Goal: Contribute content: Contribute content

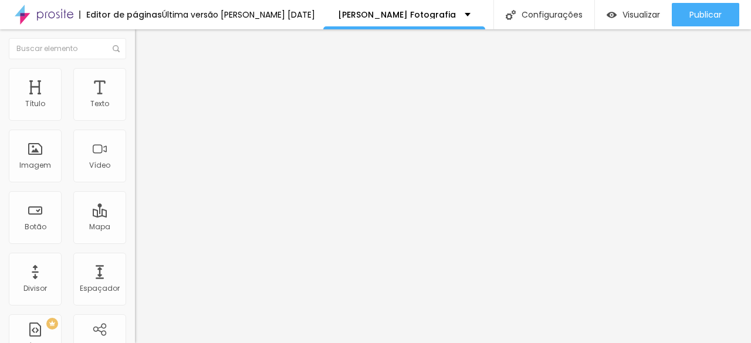
click at [135, 101] on span "Trocar imagem" at bounding box center [167, 96] width 64 height 10
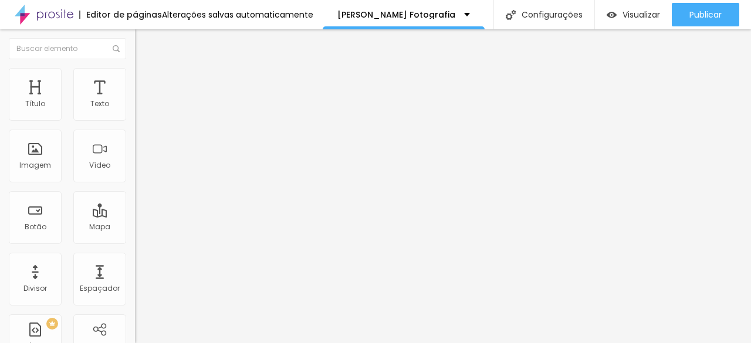
click at [135, 77] on li "Estilo" at bounding box center [202, 74] width 135 height 12
click at [135, 68] on li "Conteúdo" at bounding box center [202, 62] width 135 height 12
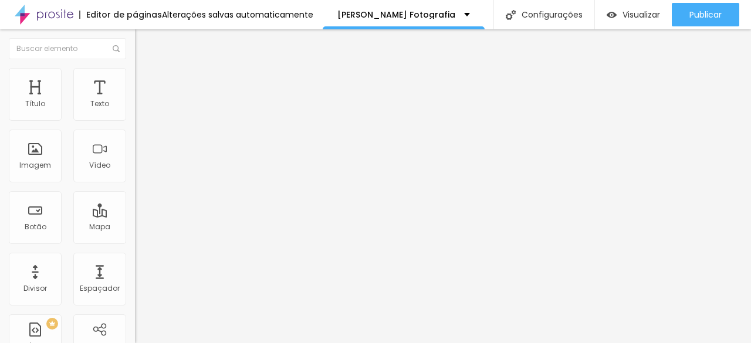
click at [135, 101] on span "Adicionar imagem" at bounding box center [173, 96] width 76 height 10
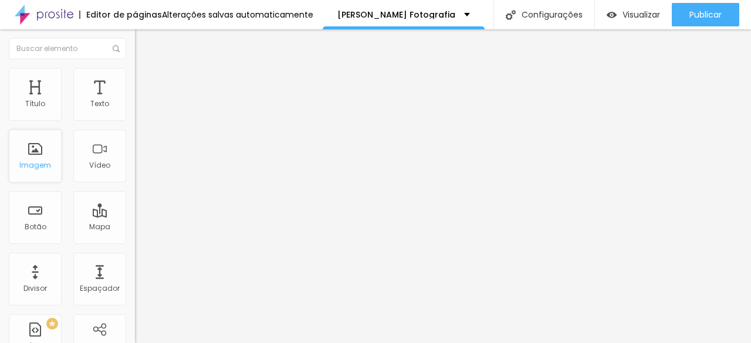
click at [29, 163] on div "Imagem" at bounding box center [35, 165] width 32 height 8
click at [135, 101] on span "Adicionar imagem" at bounding box center [173, 96] width 76 height 10
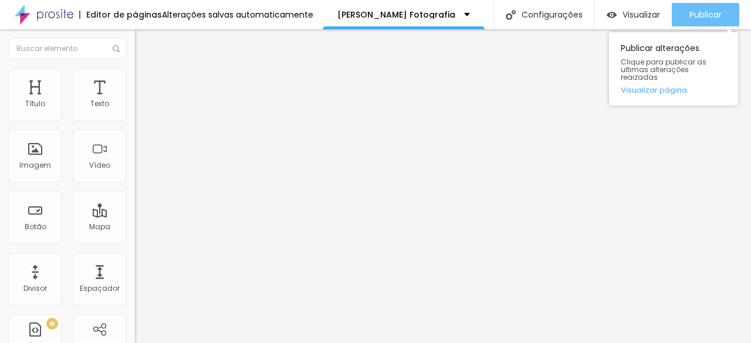
click at [679, 6] on button "Publicar" at bounding box center [705, 14] width 67 height 23
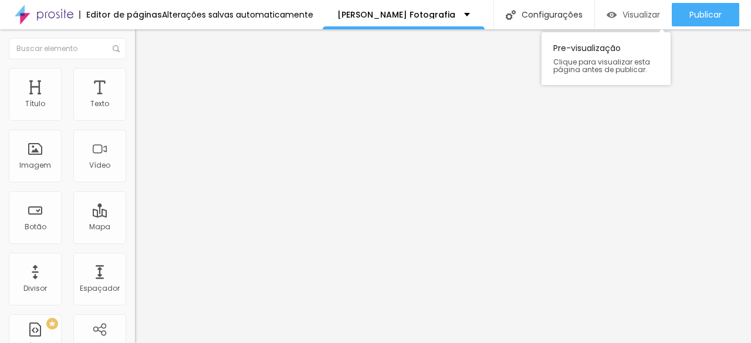
click at [622, 16] on span "Visualizar" at bounding box center [641, 14] width 38 height 9
